Goal: Information Seeking & Learning: Learn about a topic

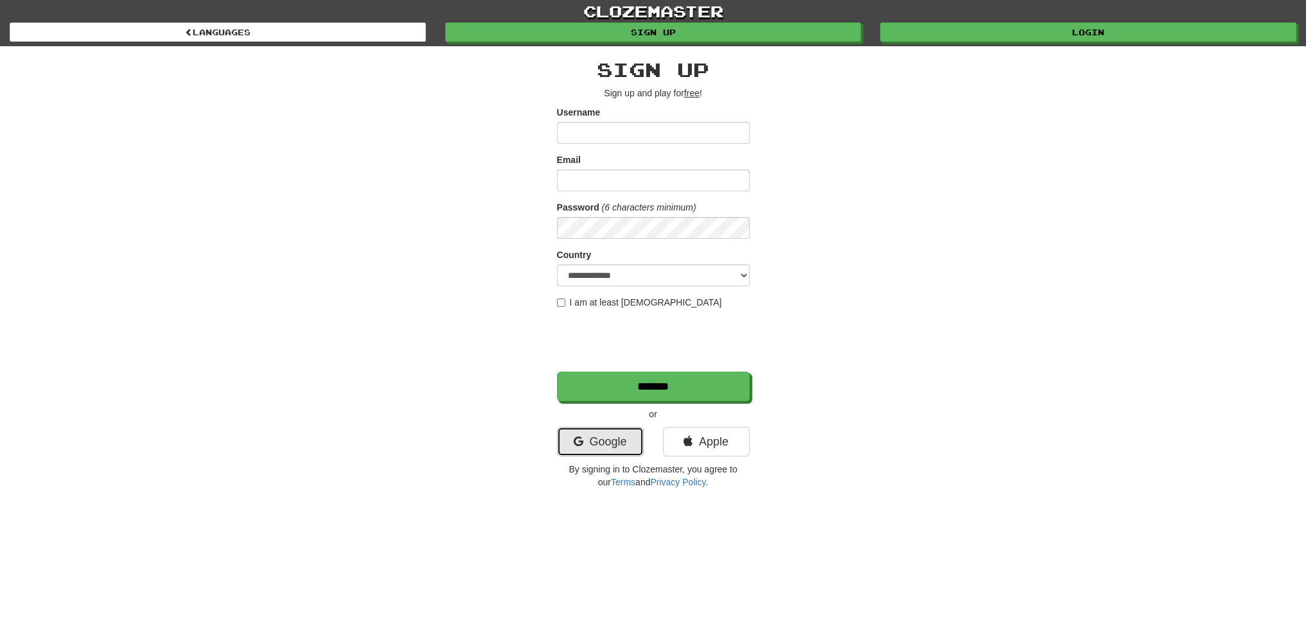
click at [596, 445] on link "Google" at bounding box center [600, 442] width 87 height 30
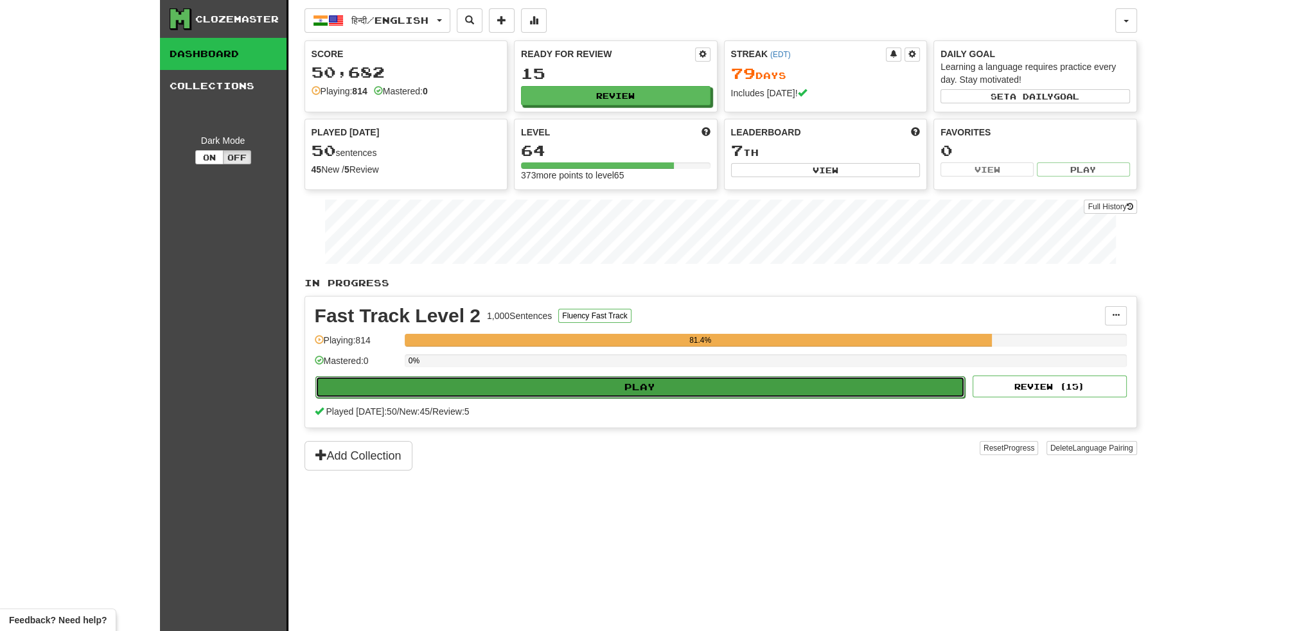
click at [572, 389] on button "Play" at bounding box center [640, 387] width 650 height 22
select select "**"
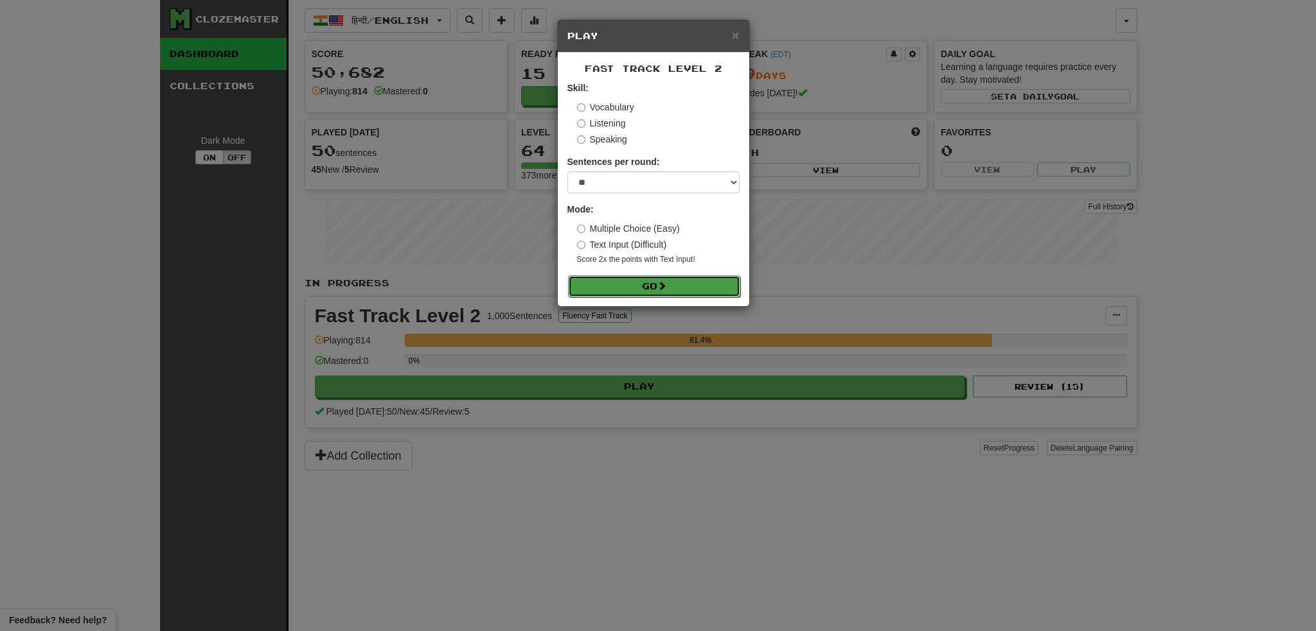
click at [640, 287] on button "Go" at bounding box center [654, 287] width 172 height 22
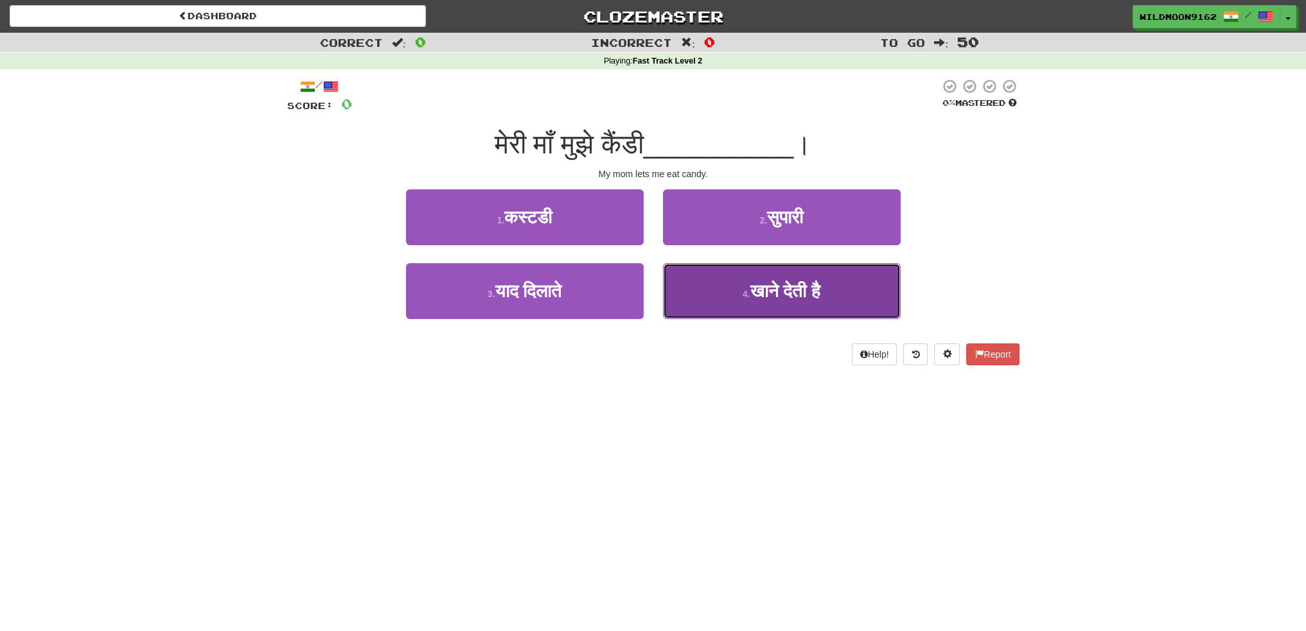
click at [759, 290] on span "खाने देती है" at bounding box center [785, 291] width 71 height 20
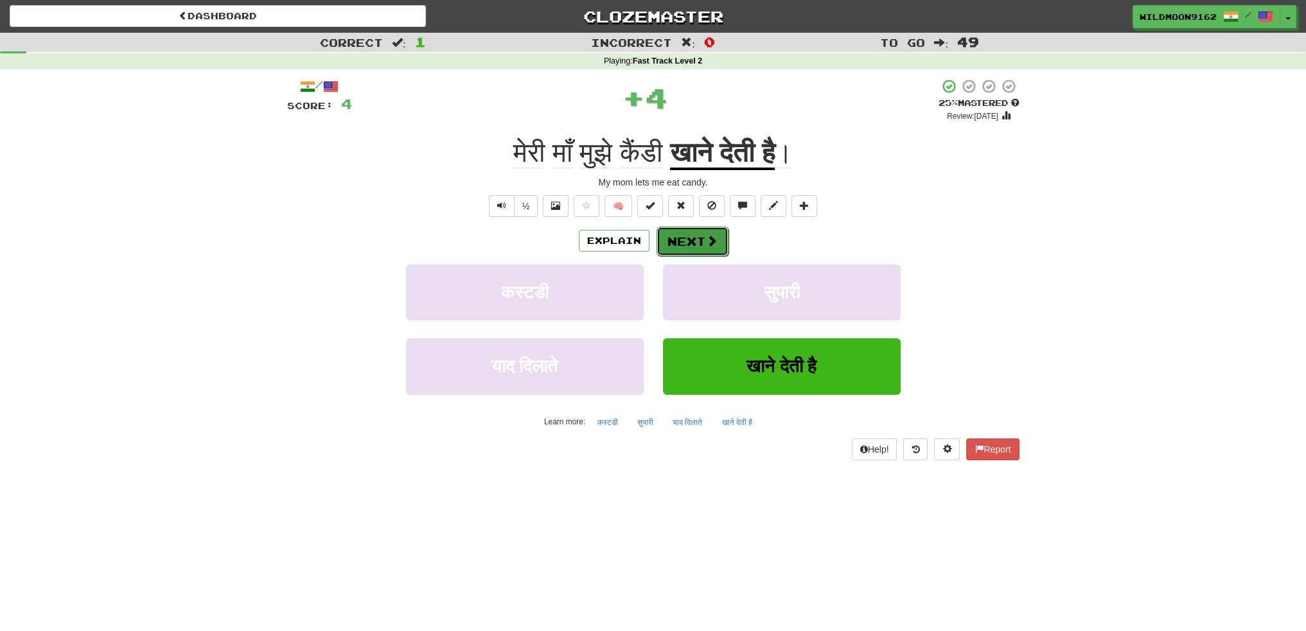
click at [696, 235] on button "Next" at bounding box center [693, 242] width 72 height 30
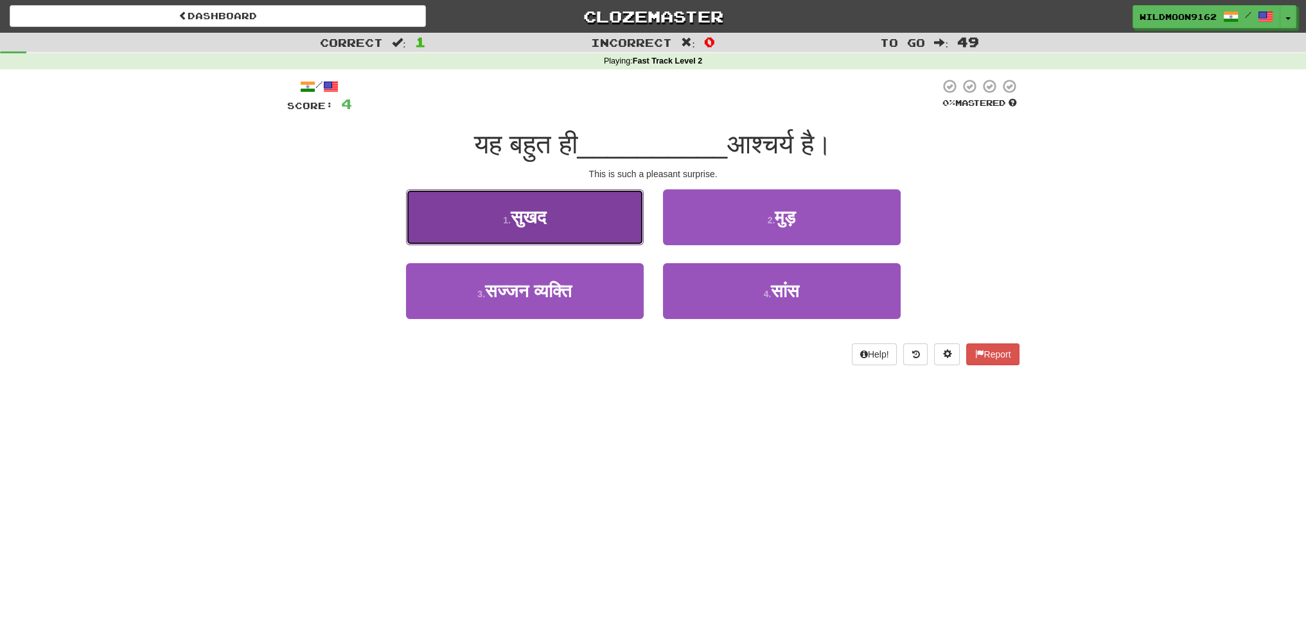
click at [532, 223] on span "सुखद" at bounding box center [528, 218] width 35 height 20
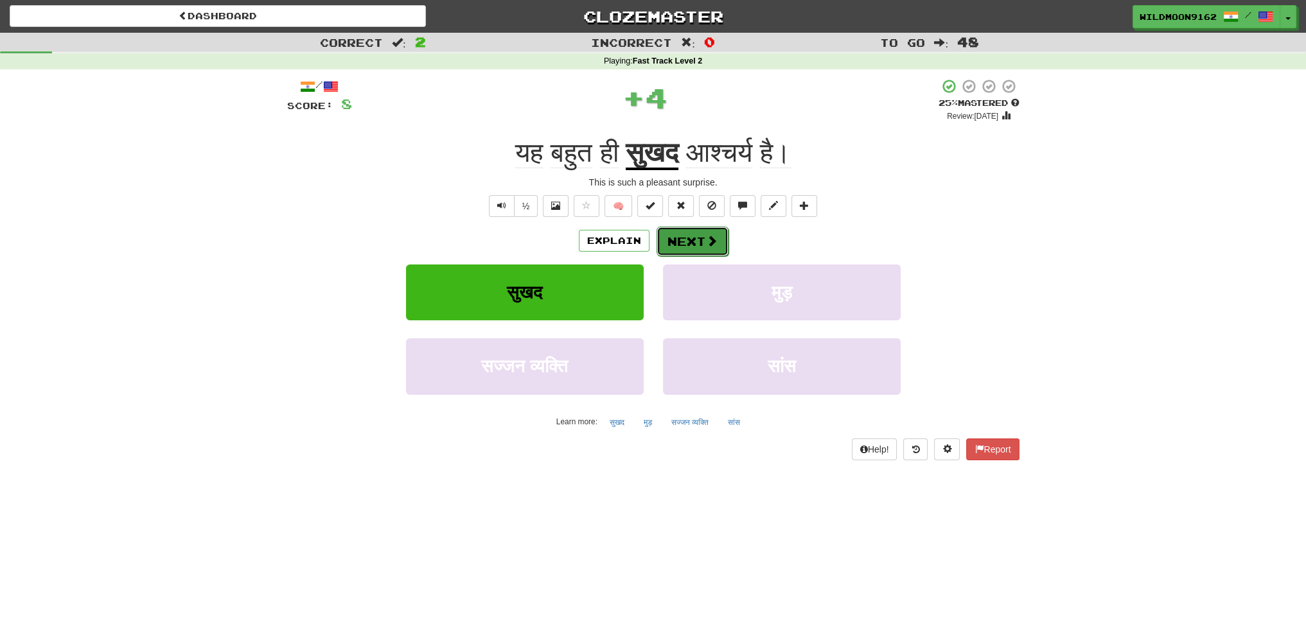
click at [671, 236] on button "Next" at bounding box center [693, 242] width 72 height 30
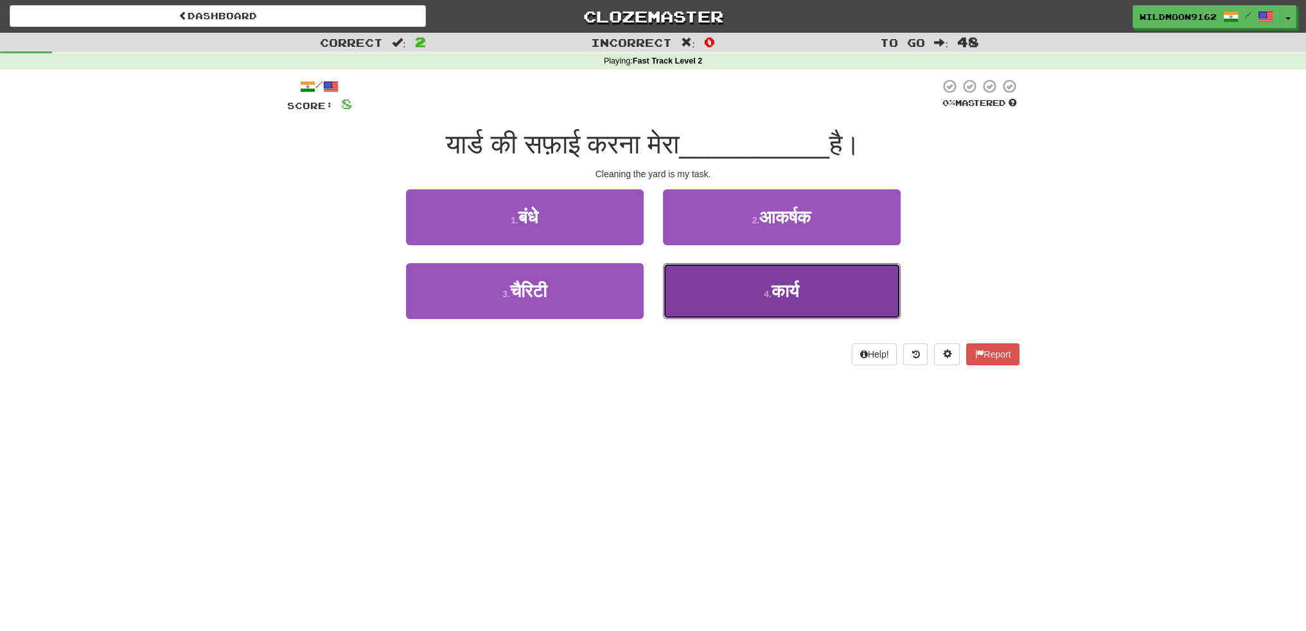
click at [781, 295] on span "कार्य" at bounding box center [786, 291] width 28 height 20
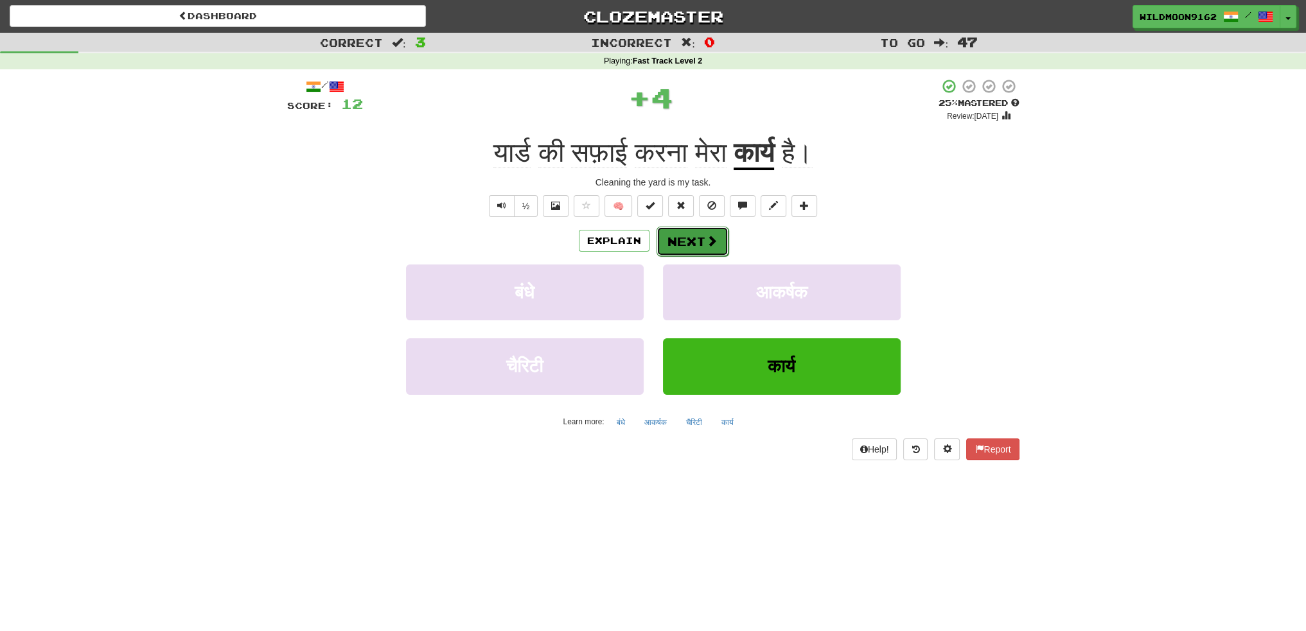
click at [699, 242] on button "Next" at bounding box center [693, 242] width 72 height 30
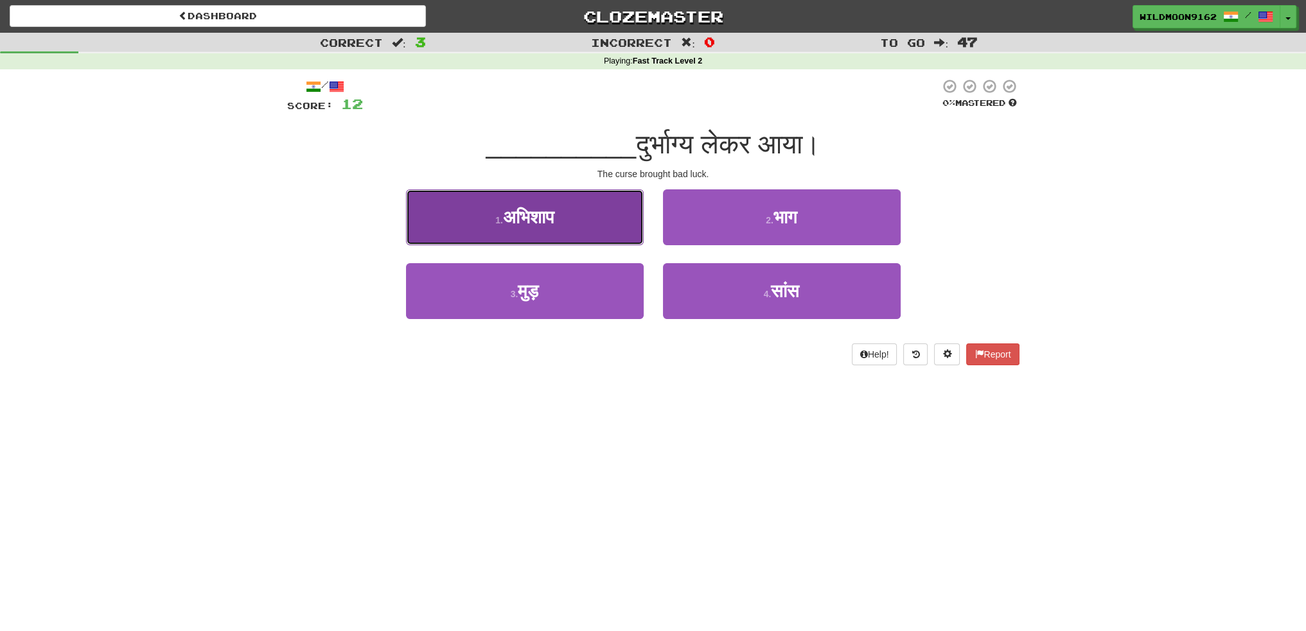
click at [576, 222] on button "1 . अभिशाप" at bounding box center [525, 218] width 238 height 56
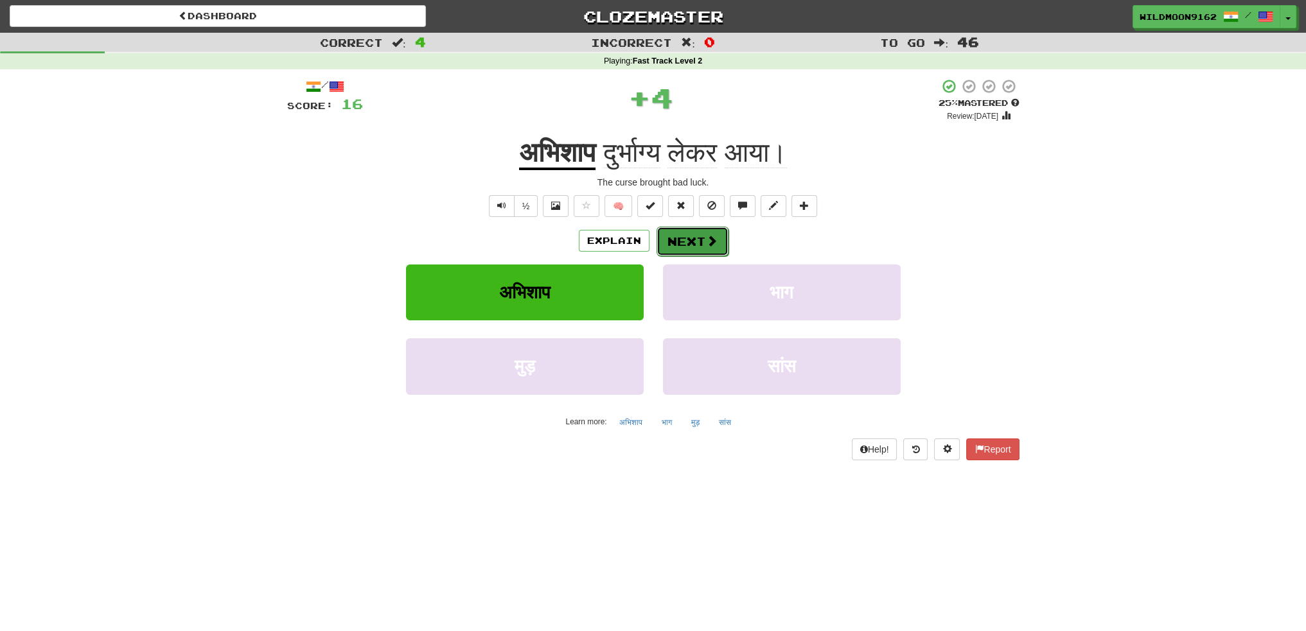
click at [692, 236] on button "Next" at bounding box center [693, 242] width 72 height 30
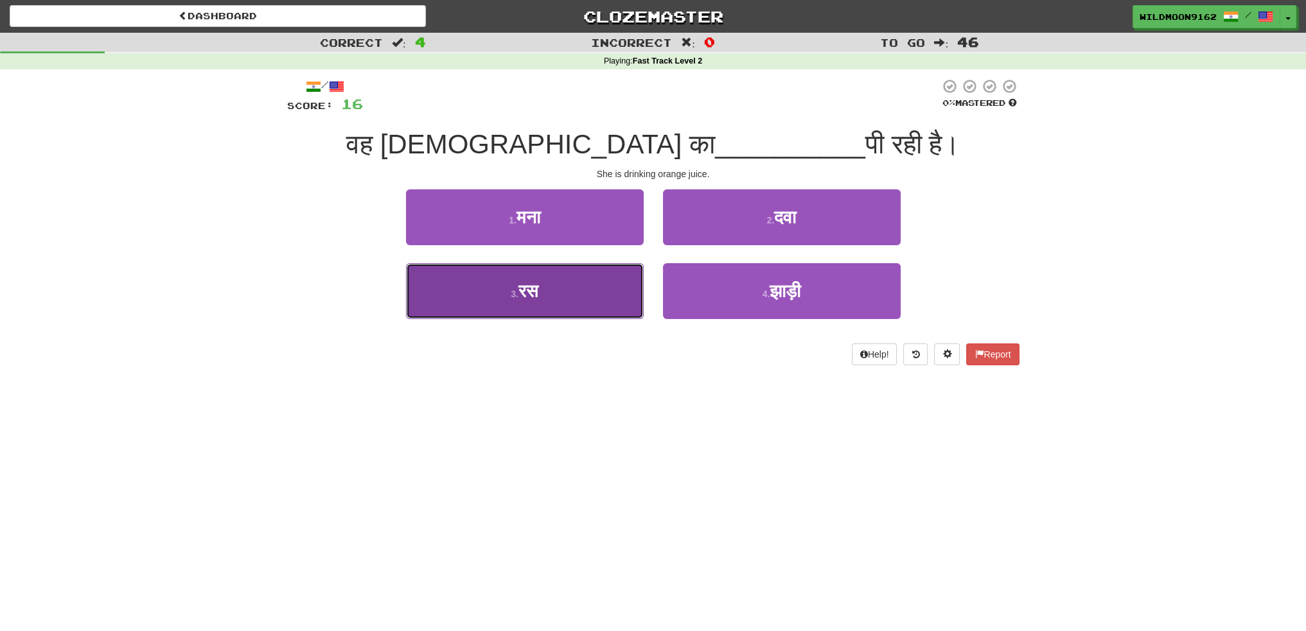
drag, startPoint x: 527, startPoint y: 294, endPoint x: 595, endPoint y: 266, distance: 73.7
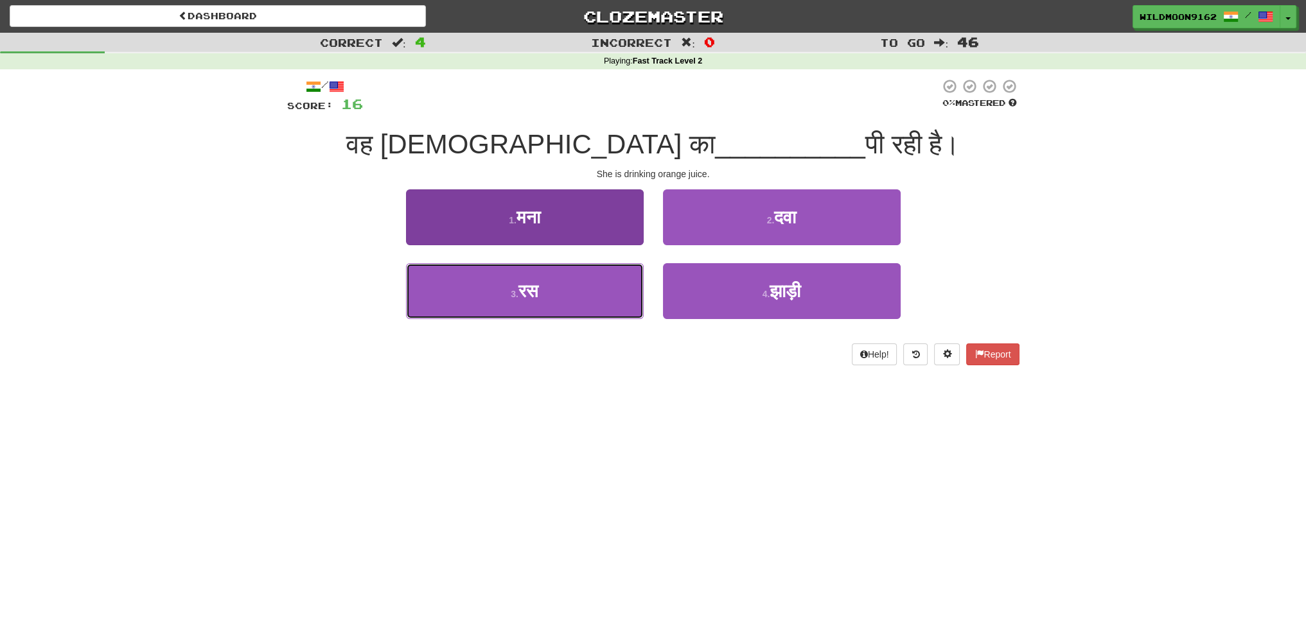
click at [527, 294] on span "रस" at bounding box center [528, 291] width 20 height 20
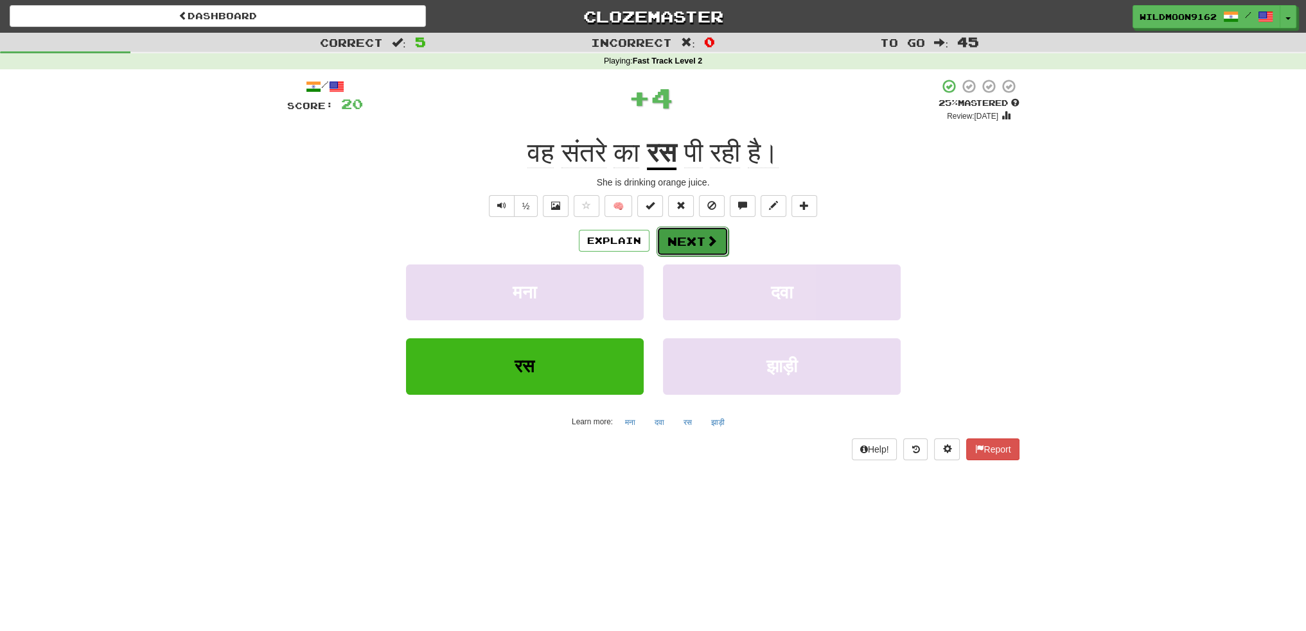
click at [696, 239] on button "Next" at bounding box center [693, 242] width 72 height 30
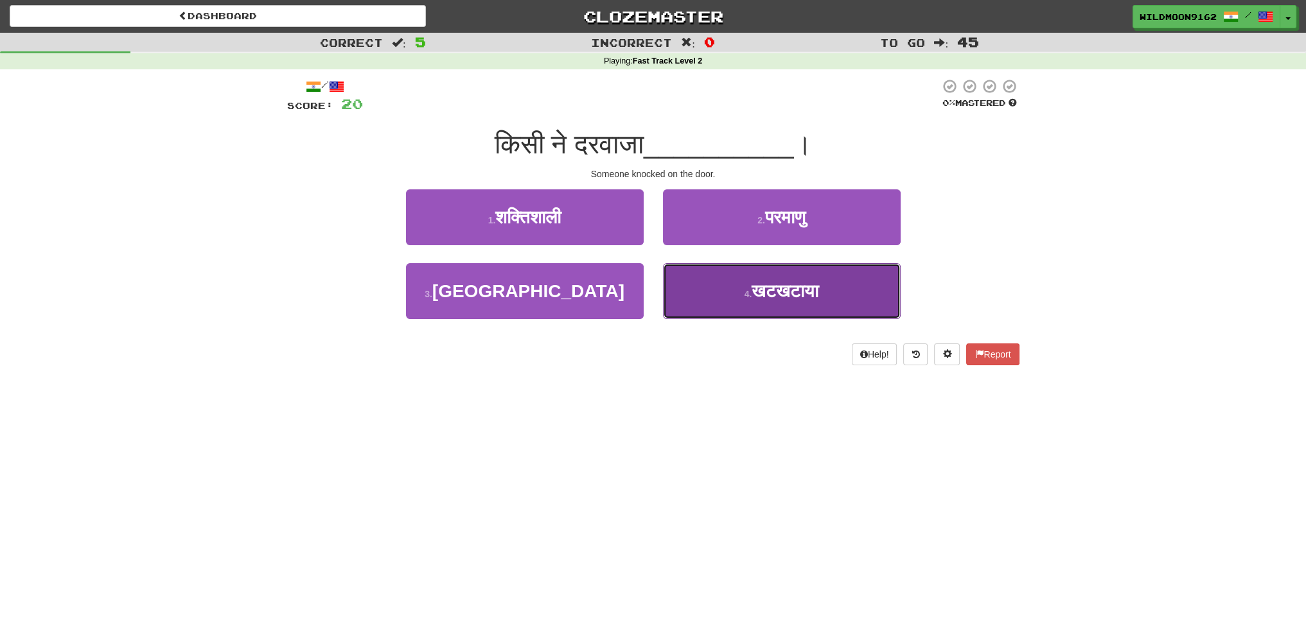
click at [754, 298] on span "खटखटाया" at bounding box center [785, 291] width 67 height 20
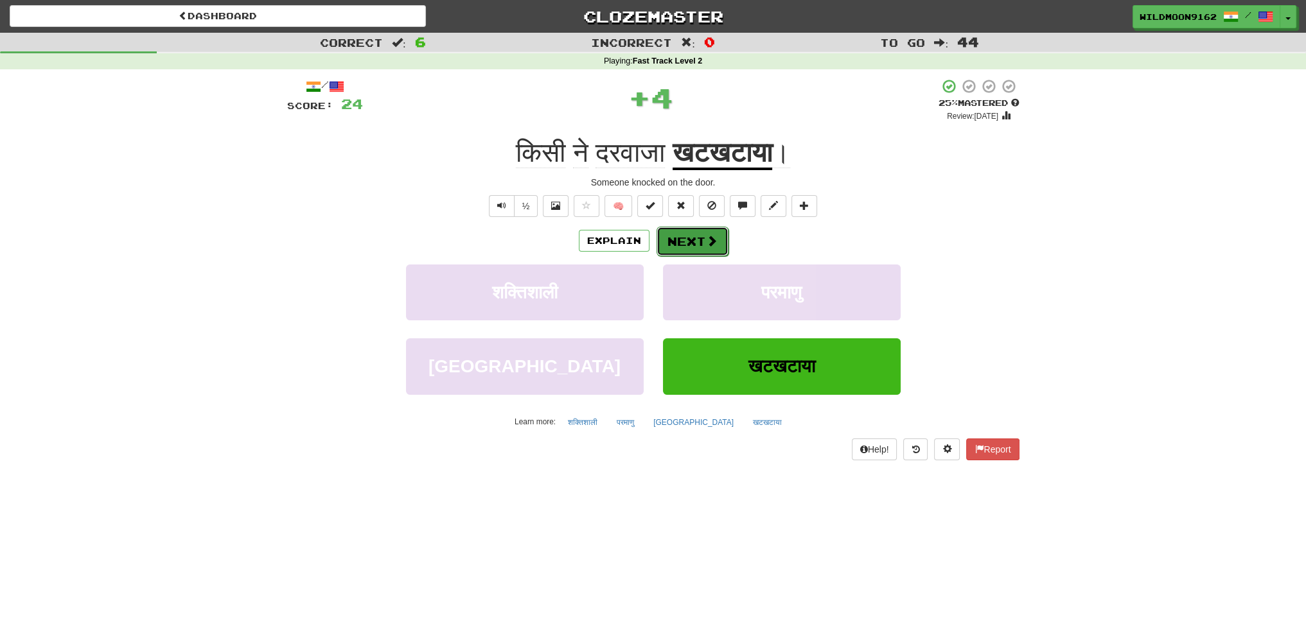
click at [709, 235] on span at bounding box center [712, 241] width 12 height 12
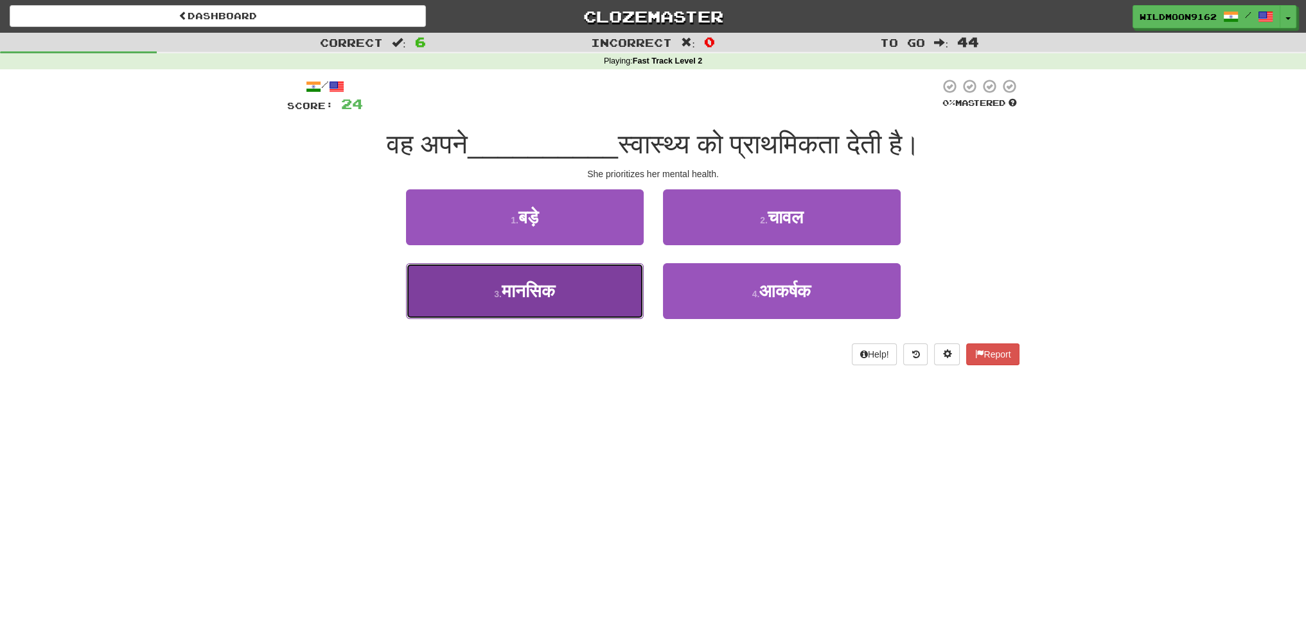
click at [574, 303] on button "3 . मानसिक" at bounding box center [525, 291] width 238 height 56
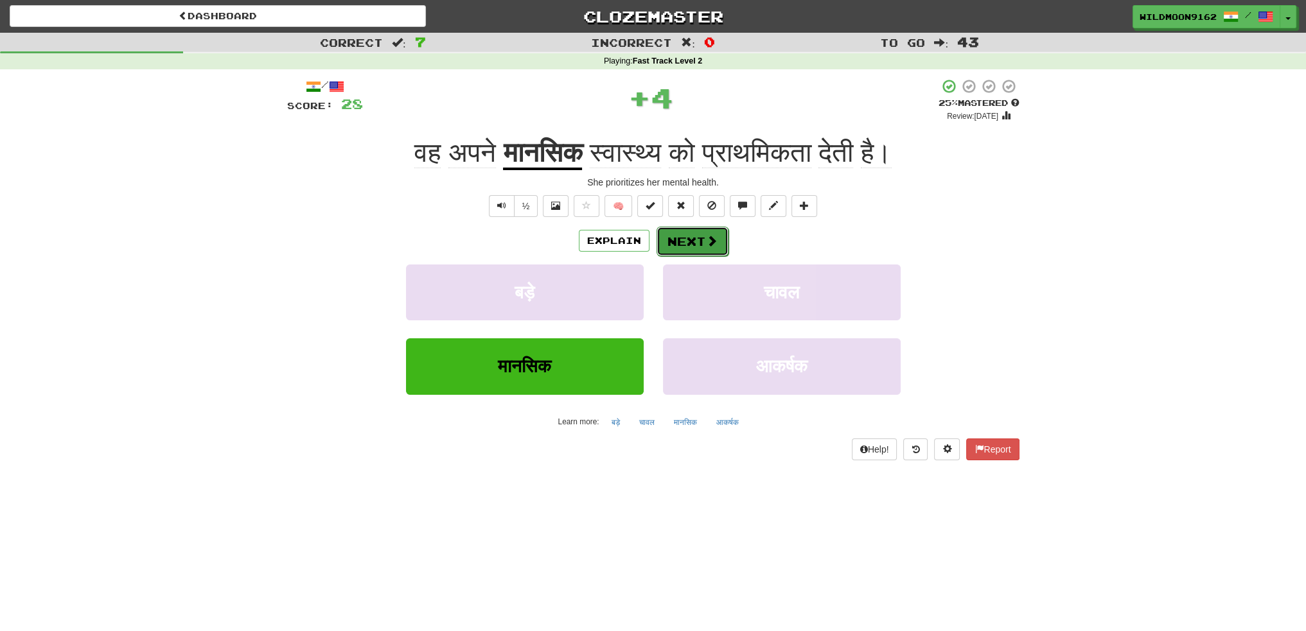
click at [696, 249] on button "Next" at bounding box center [693, 242] width 72 height 30
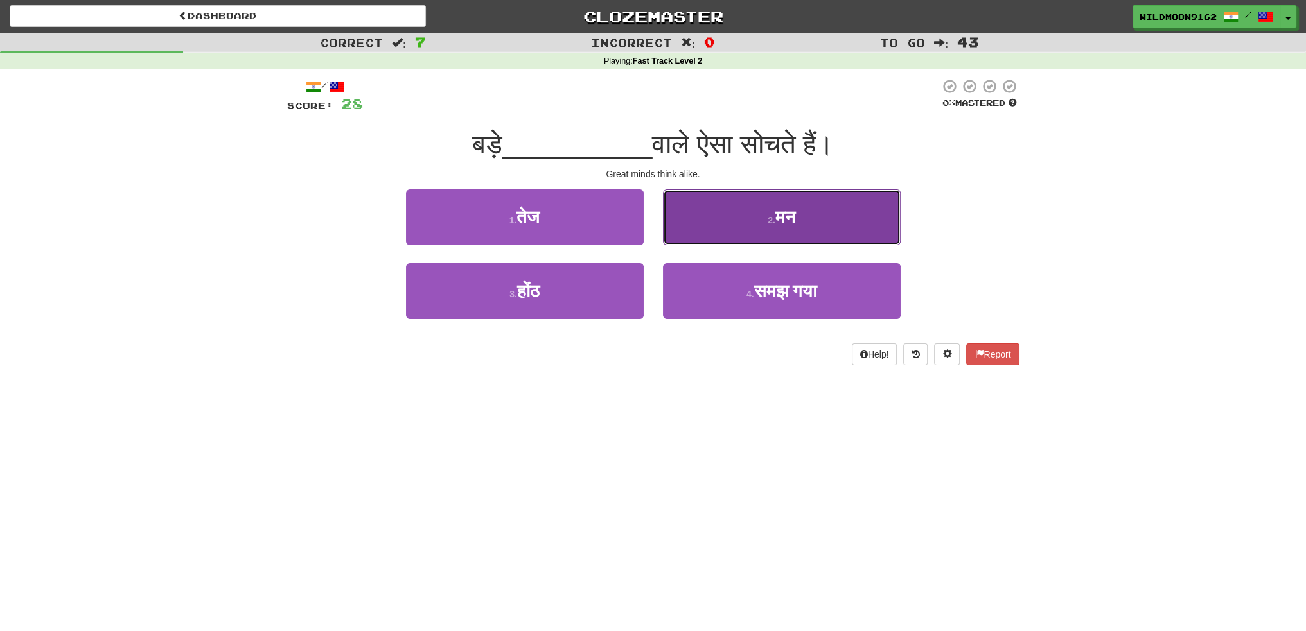
click at [768, 218] on small "2 ." at bounding box center [772, 220] width 8 height 10
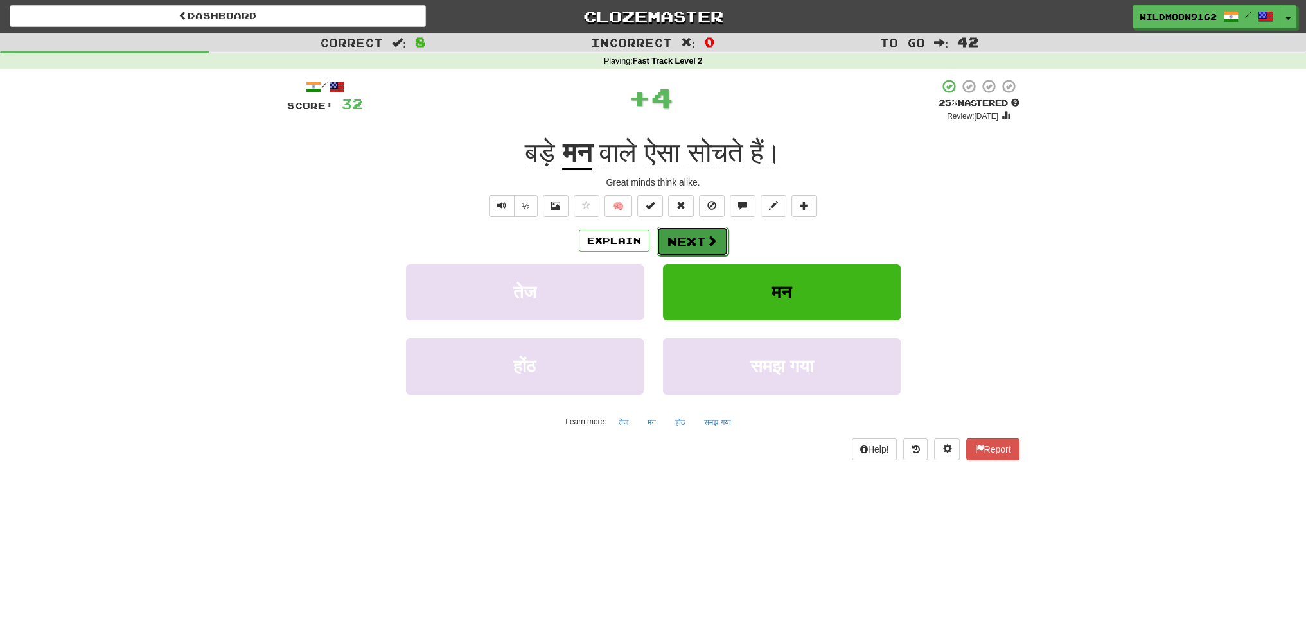
click at [685, 237] on button "Next" at bounding box center [693, 242] width 72 height 30
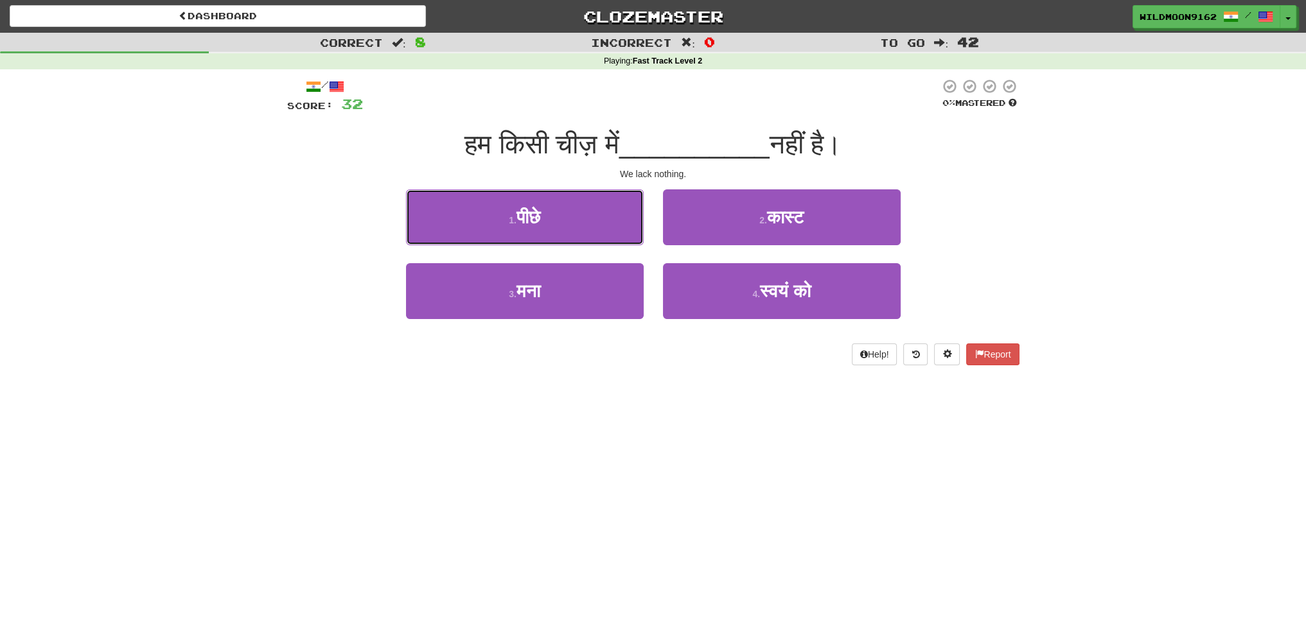
click at [572, 223] on button "1 . पीछे" at bounding box center [525, 218] width 238 height 56
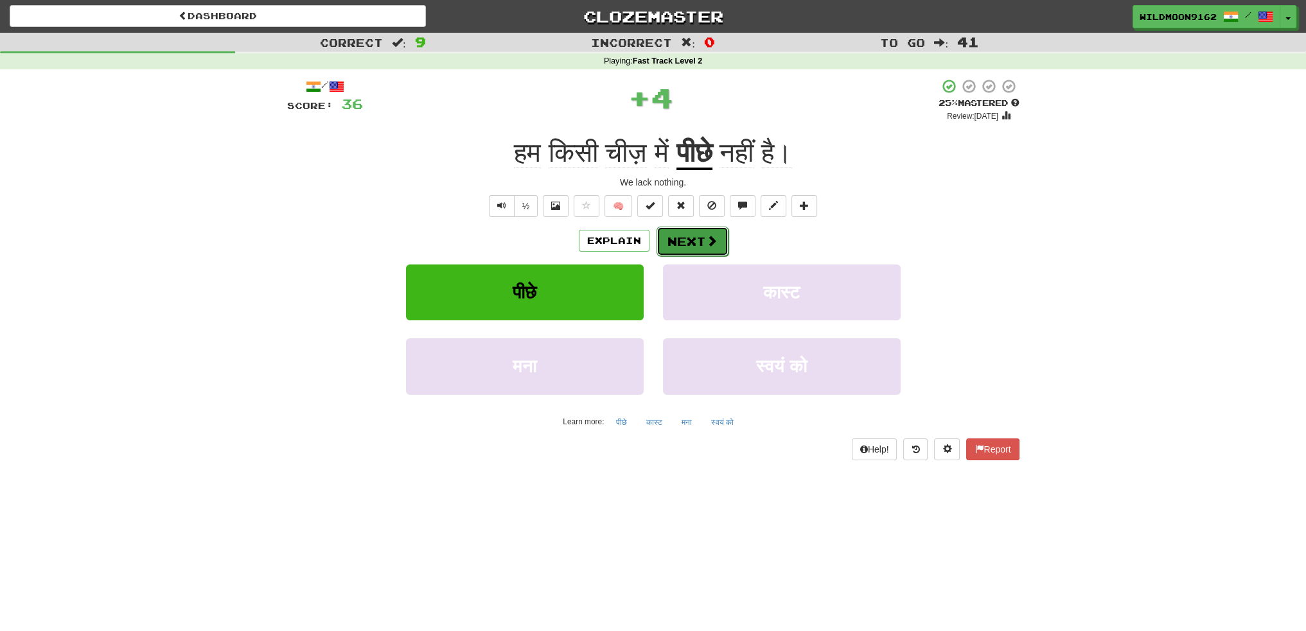
click at [693, 238] on button "Next" at bounding box center [693, 242] width 72 height 30
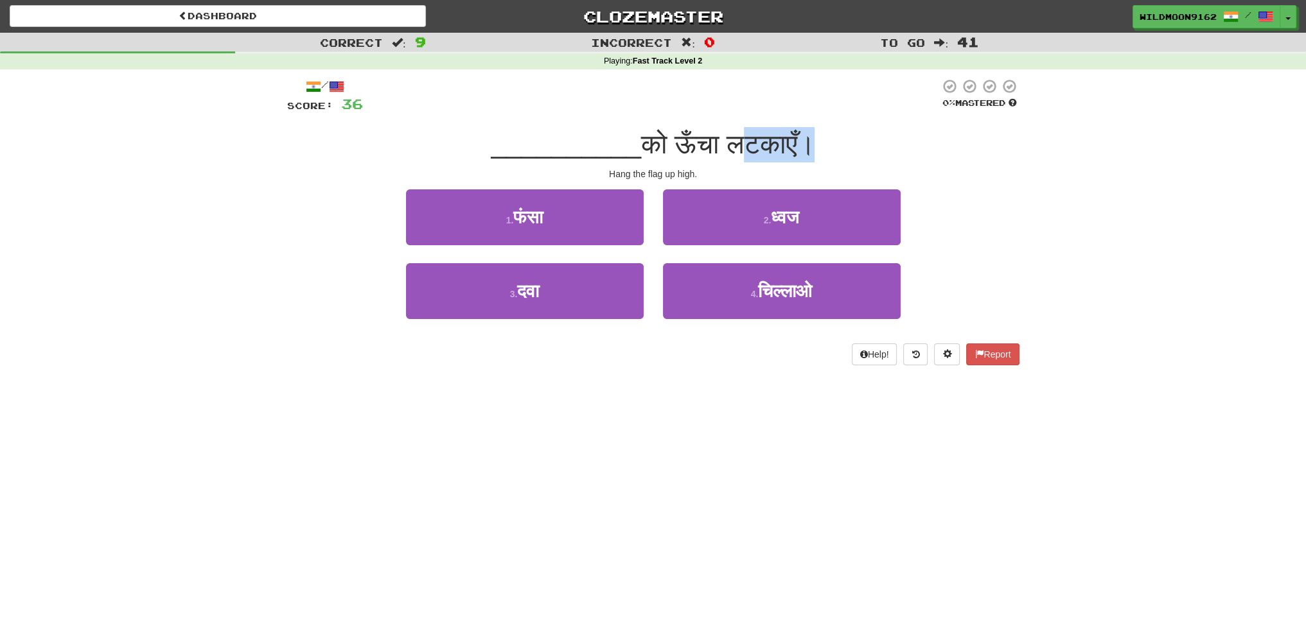
drag, startPoint x: 815, startPoint y: 143, endPoint x: 739, endPoint y: 141, distance: 75.8
click at [739, 141] on span "को ऊँचा लटकाएँ।" at bounding box center [727, 144] width 173 height 30
copy span "लटकाएँ"
click at [337, 456] on div "Dashboard Clozemaster WildMoon9162 / Toggle Dropdown Dashboard Leaderboard Acti…" at bounding box center [653, 315] width 1306 height 631
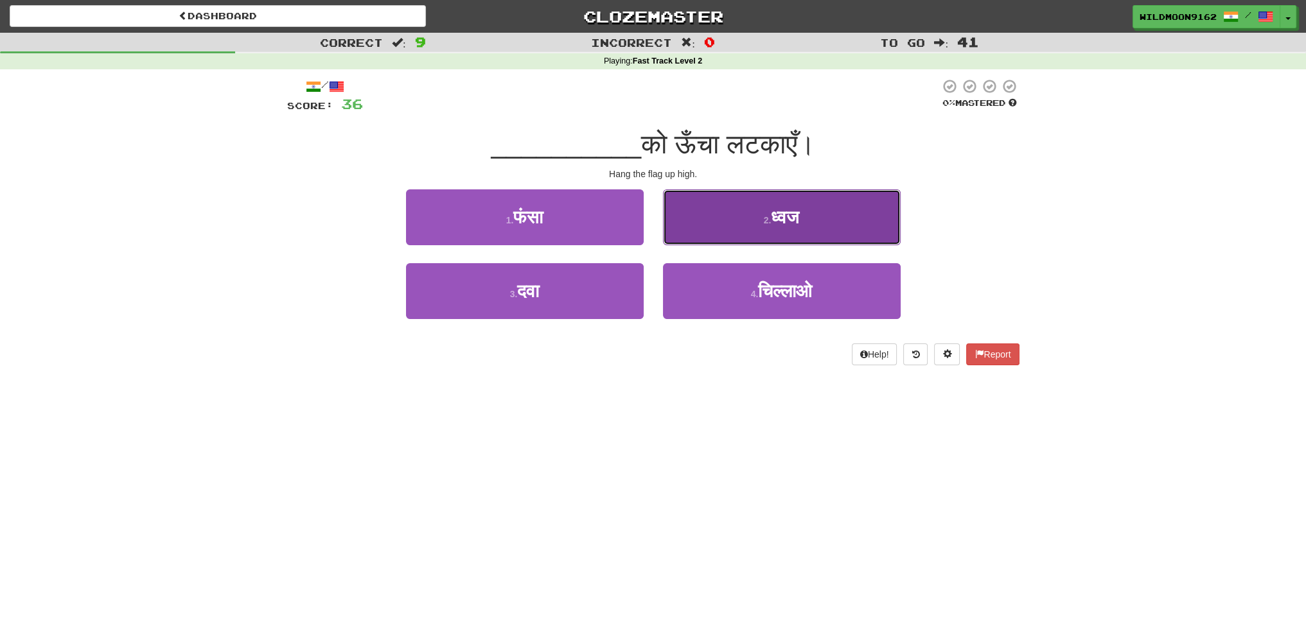
click at [741, 218] on button "2 . ध्वज" at bounding box center [782, 218] width 238 height 56
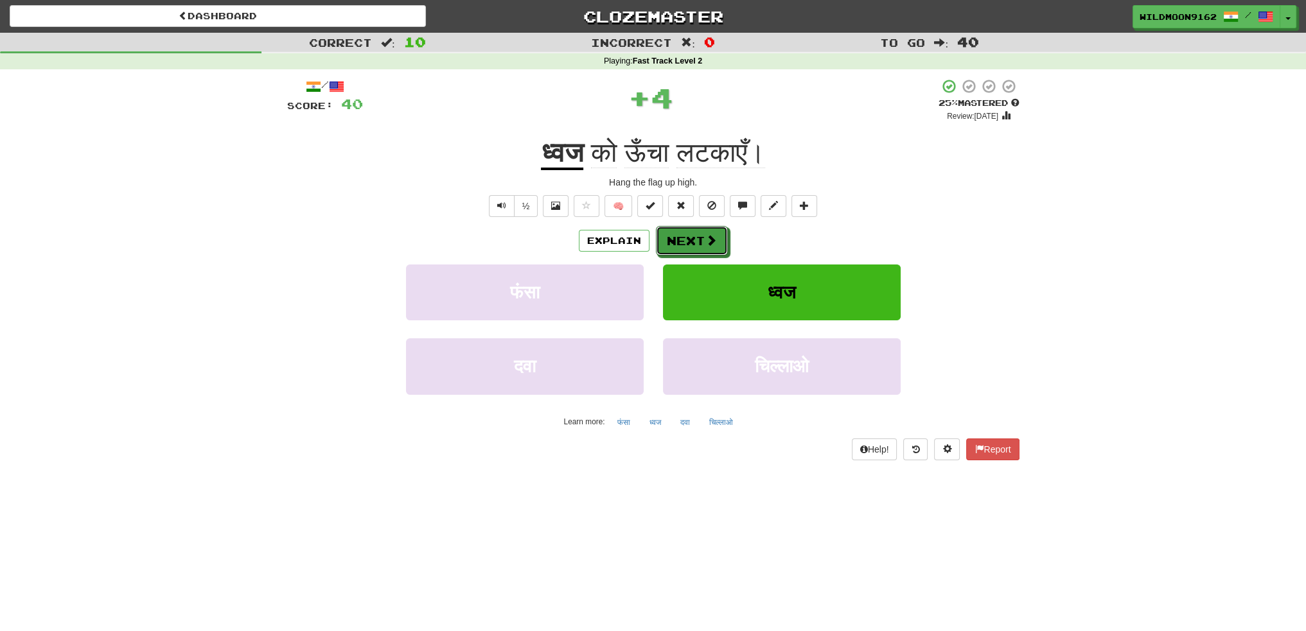
drag, startPoint x: 681, startPoint y: 237, endPoint x: 698, endPoint y: 380, distance: 143.6
click at [681, 238] on button "Next" at bounding box center [692, 241] width 72 height 30
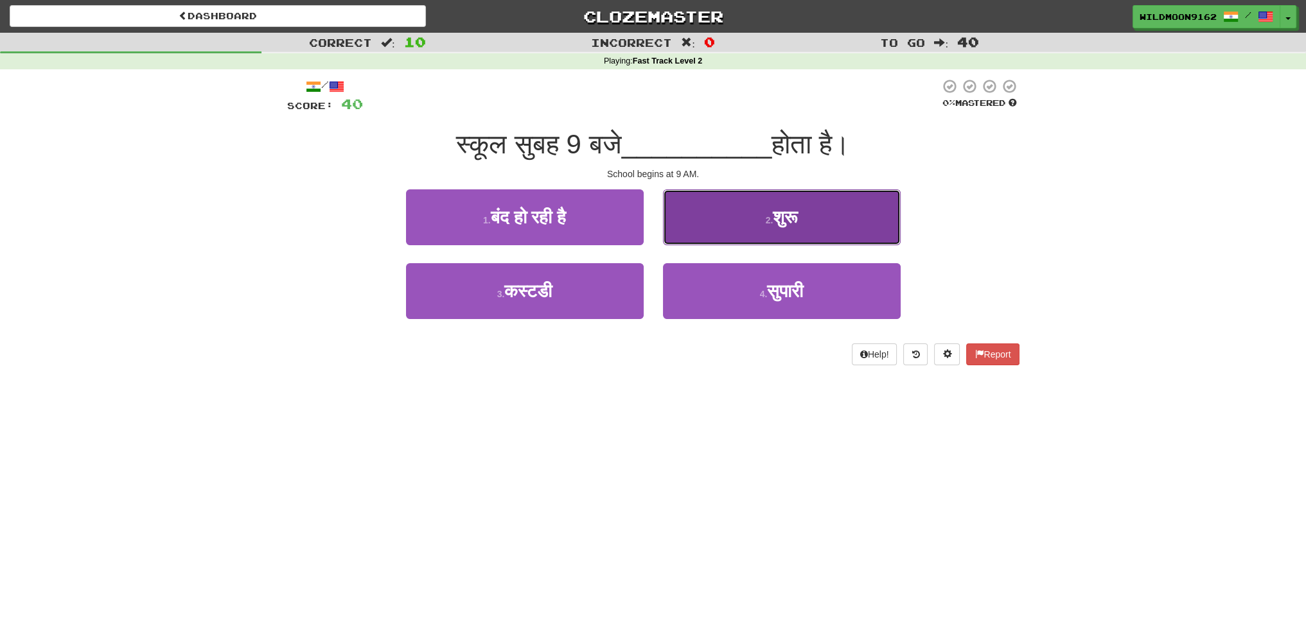
click at [775, 219] on span "शुरू" at bounding box center [785, 218] width 24 height 20
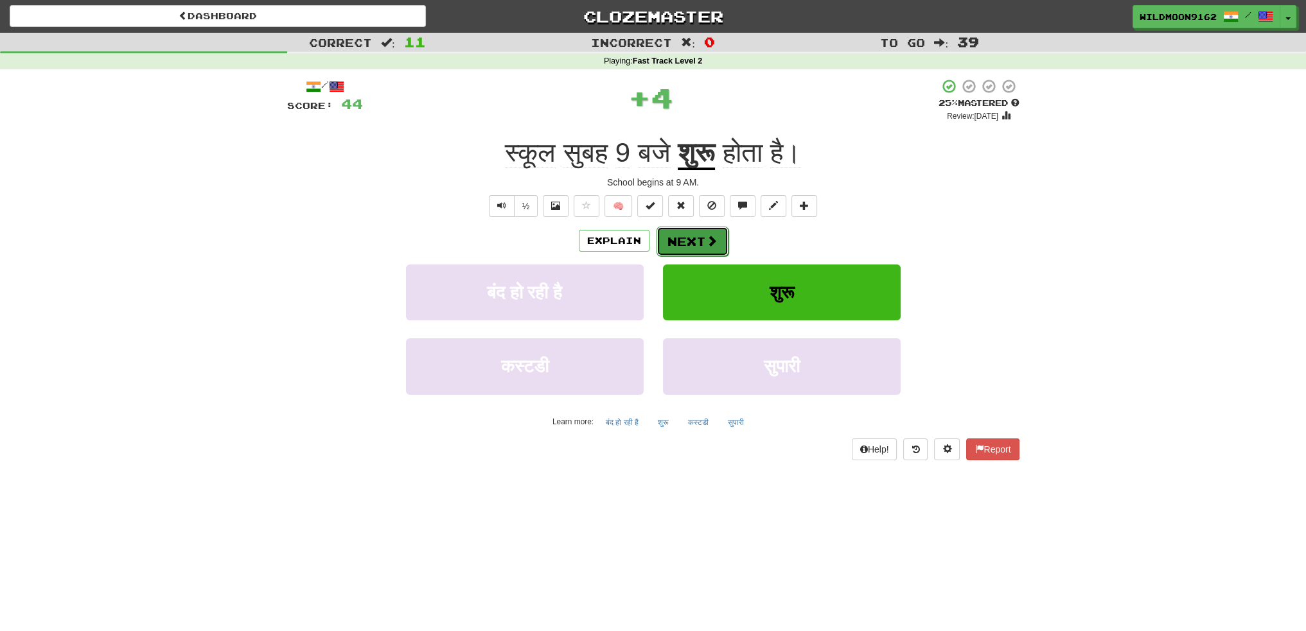
click at [706, 241] on span at bounding box center [712, 241] width 12 height 12
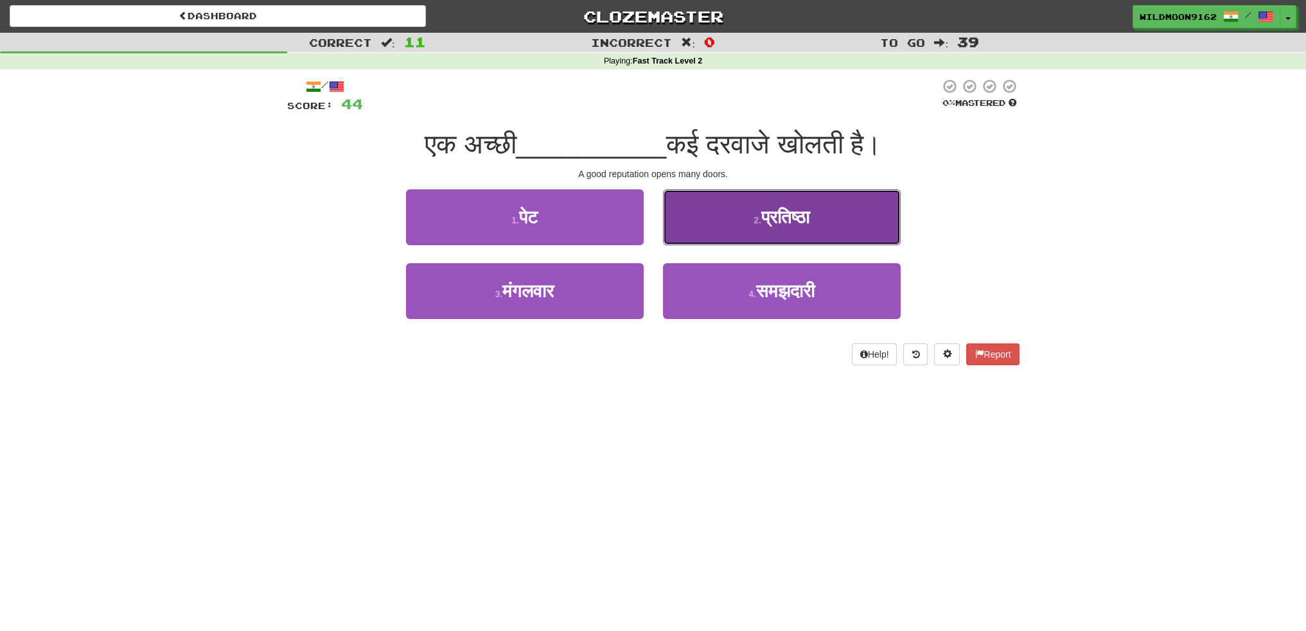
click at [737, 223] on button "2 . प्रतिष्ठा" at bounding box center [782, 218] width 238 height 56
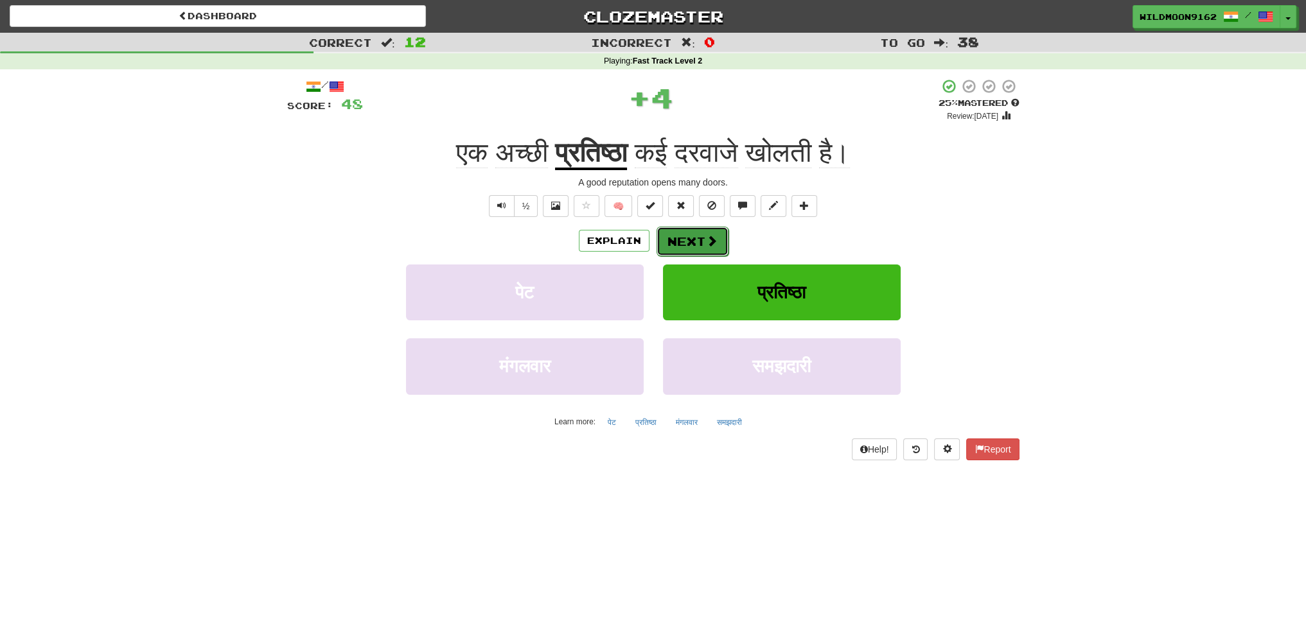
click at [684, 238] on button "Next" at bounding box center [693, 242] width 72 height 30
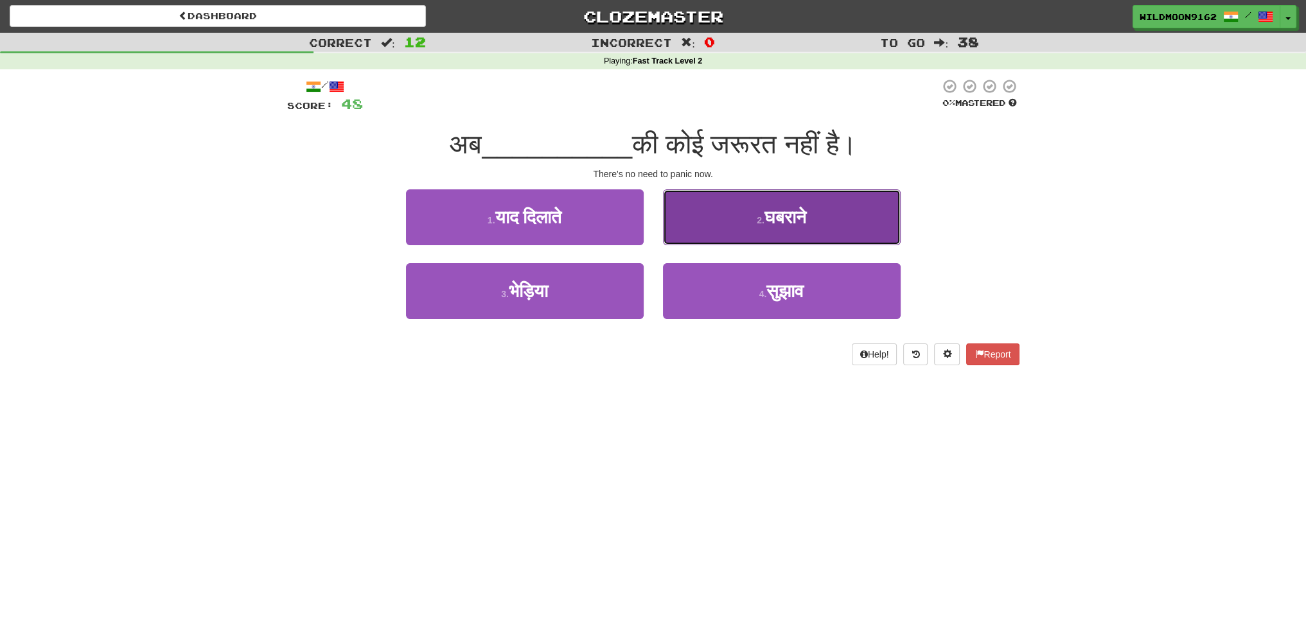
click at [764, 225] on span "घबराने" at bounding box center [785, 218] width 42 height 20
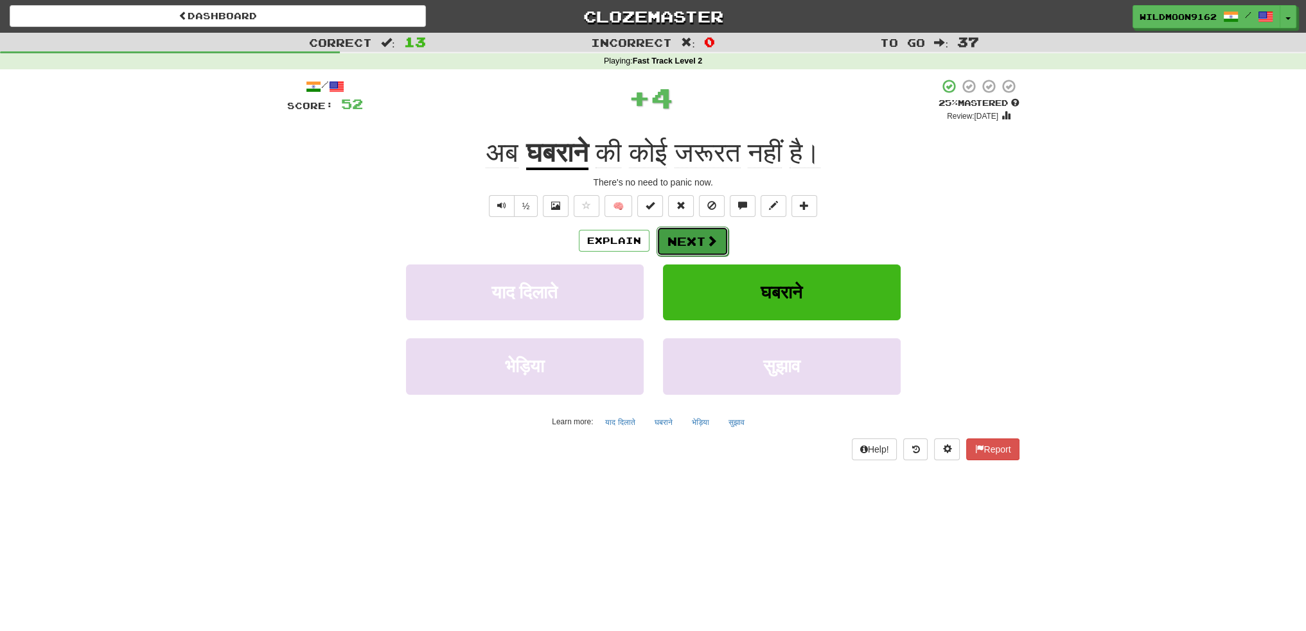
click at [698, 236] on button "Next" at bounding box center [693, 242] width 72 height 30
